Goal: Navigation & Orientation: Understand site structure

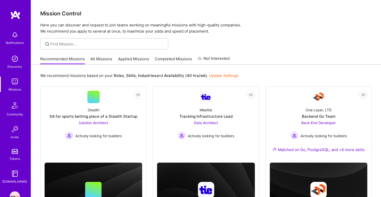
click at [135, 56] on div "Recommended Missions All Missions Applied Missions Completed Missions Not Inter…" at bounding box center [135, 58] width 190 height 11
click at [135, 58] on link "Applied Missions" at bounding box center [133, 60] width 31 height 8
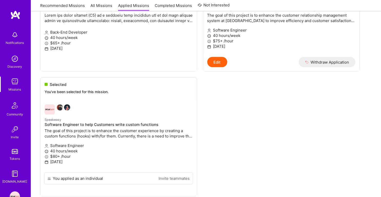
scroll to position [463, 0]
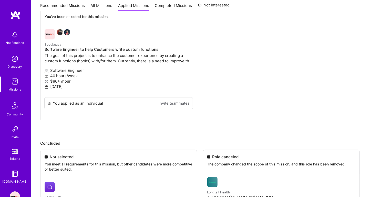
click at [12, 61] on img at bounding box center [15, 59] width 10 height 10
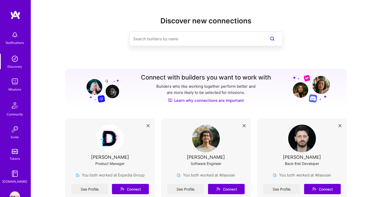
click at [11, 81] on img at bounding box center [15, 81] width 10 height 10
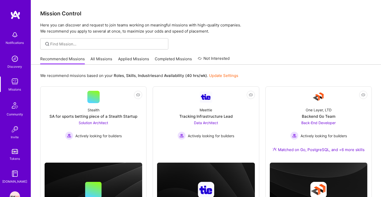
click at [76, 26] on p "Here you can discover and request to join teams working on meaningful missions …" at bounding box center [205, 28] width 331 height 12
click at [75, 16] on h3 "Mission Control" at bounding box center [205, 13] width 331 height 6
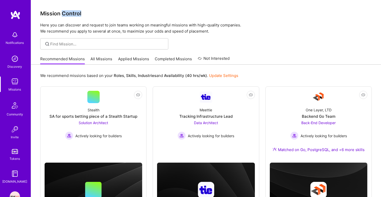
click at [75, 16] on h3 "Mission Control" at bounding box center [205, 13] width 331 height 6
click at [75, 27] on p "Here you can discover and request to join teams working on meaningful missions …" at bounding box center [205, 28] width 331 height 12
click at [75, 32] on p "Here you can discover and request to join teams working on meaningful missions …" at bounding box center [205, 28] width 331 height 12
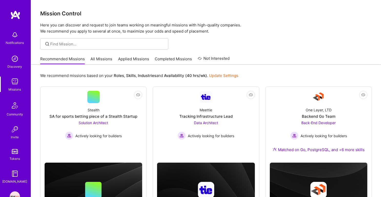
click at [75, 32] on p "Here you can discover and request to join teams working on meaningful missions …" at bounding box center [205, 28] width 331 height 12
click at [75, 20] on div "Mission Control Here you can discover and request to join teams working on mean…" at bounding box center [206, 17] width 350 height 34
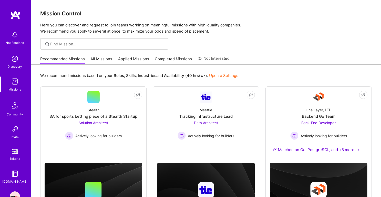
click at [75, 16] on h3 "Mission Control" at bounding box center [205, 13] width 331 height 6
click at [79, 28] on p "Here you can discover and request to join teams working on meaningful missions …" at bounding box center [205, 28] width 331 height 12
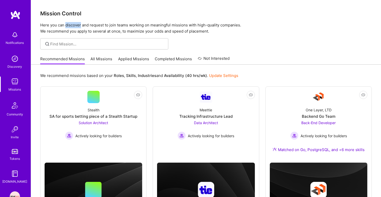
click at [79, 28] on p "Here you can discover and request to join teams working on meaningful missions …" at bounding box center [205, 28] width 331 height 12
click at [79, 35] on div "Mission Control Here you can discover and request to join teams working on mean…" at bounding box center [206, 187] width 350 height 375
click at [91, 42] on input at bounding box center [107, 43] width 114 height 5
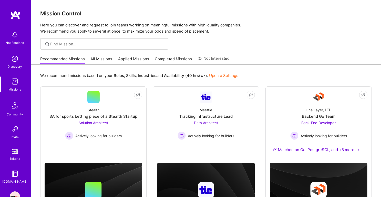
click at [92, 34] on p "Here you can discover and request to join teams working on meaningful missions …" at bounding box center [205, 28] width 331 height 12
click at [92, 25] on p "Here you can discover and request to join teams working on meaningful missions …" at bounding box center [205, 28] width 331 height 12
click at [91, 32] on p "Here you can discover and request to join teams working on meaningful missions …" at bounding box center [205, 28] width 331 height 12
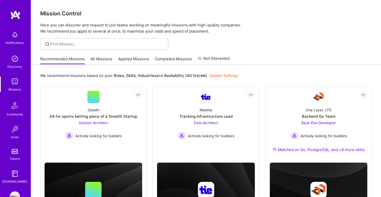
click at [91, 32] on p "Here you can discover and request to join teams working on meaningful missions …" at bounding box center [205, 28] width 331 height 12
click at [87, 14] on h3 "Mission Control" at bounding box center [205, 13] width 331 height 6
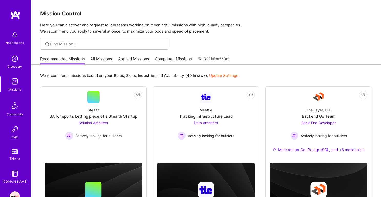
click at [86, 21] on div "Mission Control Here you can discover and request to join teams working on mean…" at bounding box center [206, 17] width 350 height 34
click at [84, 30] on p "Here you can discover and request to join teams working on meaningful missions …" at bounding box center [205, 28] width 331 height 12
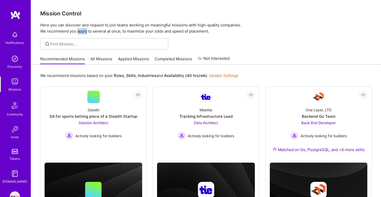
click at [84, 30] on p "Here you can discover and request to join teams working on meaningful missions …" at bounding box center [205, 28] width 331 height 12
click at [83, 26] on p "Here you can discover and request to join teams working on meaningful missions …" at bounding box center [205, 28] width 331 height 12
click at [65, 10] on div "Mission Control Here you can discover and request to join teams working on mean…" at bounding box center [206, 17] width 350 height 34
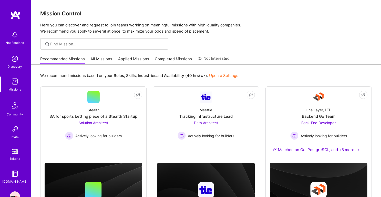
click at [65, 10] on div "Mission Control Here you can discover and request to join teams working on mean…" at bounding box center [206, 17] width 350 height 34
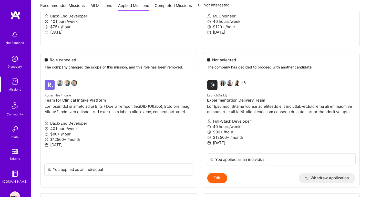
scroll to position [867, 0]
